Goal: Information Seeking & Learning: Learn about a topic

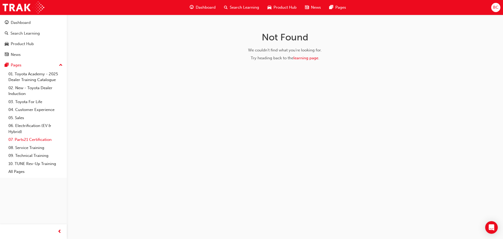
click at [35, 141] on link "07. Parts21 Certification" at bounding box center [35, 139] width 58 height 8
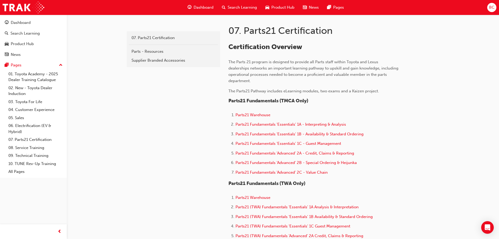
scroll to position [157, 0]
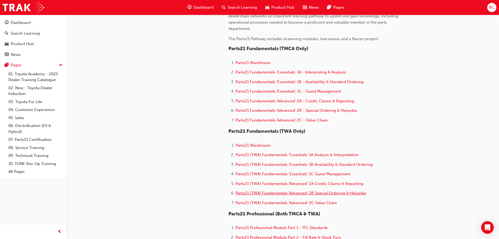
click at [293, 192] on span "Parts21 (TWA) Fundamentals 'Advanced' 2B Special Ordering & Heijunka" at bounding box center [300, 192] width 130 height 5
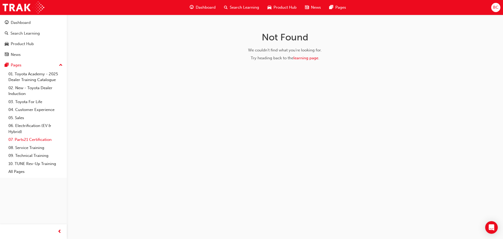
click at [41, 140] on link "07. Parts21 Certification" at bounding box center [35, 139] width 58 height 8
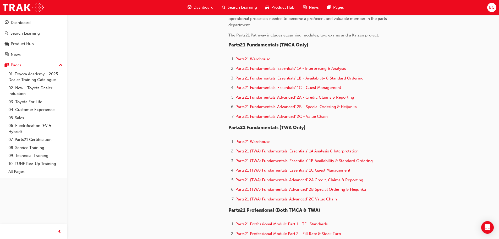
scroll to position [209, 0]
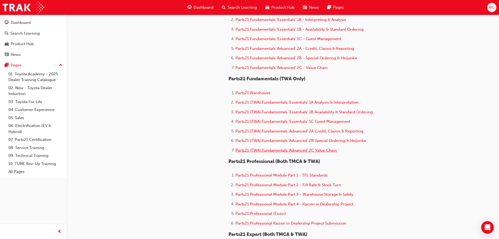
click at [296, 148] on span "Parts21 (TWA) Fundamentals 'Advanced' 2C Value Chain" at bounding box center [285, 150] width 101 height 5
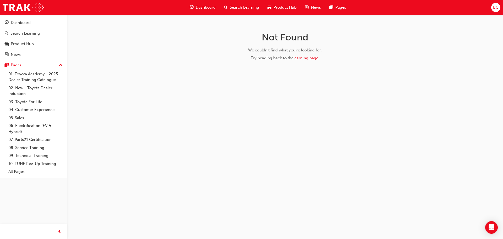
drag, startPoint x: 296, startPoint y: 141, endPoint x: 300, endPoint y: 179, distance: 38.7
click at [296, 141] on div "Not Found We couldn't find what you're looking for. Try heading back to the lea…" at bounding box center [251, 119] width 503 height 239
